Goal: Task Accomplishment & Management: Use online tool/utility

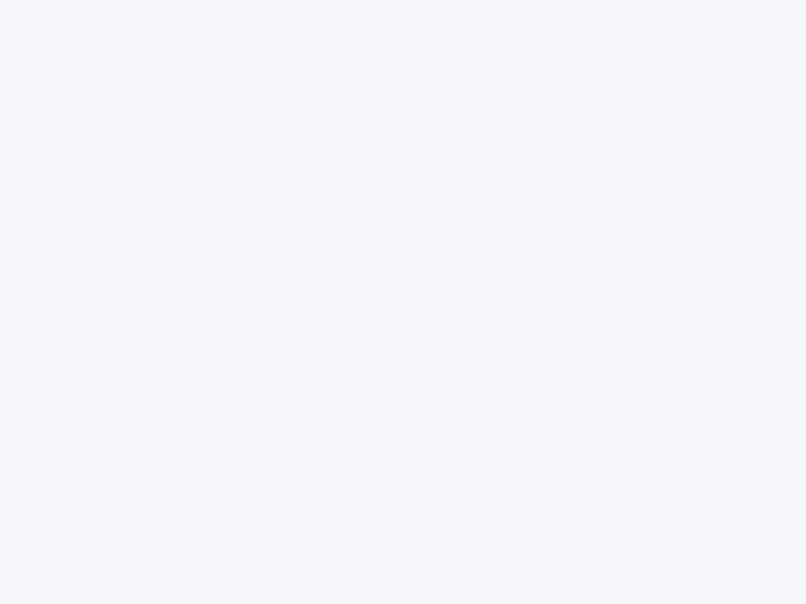
click at [403, 302] on div at bounding box center [403, 302] width 806 height 604
